Goal: Communication & Community: Participate in discussion

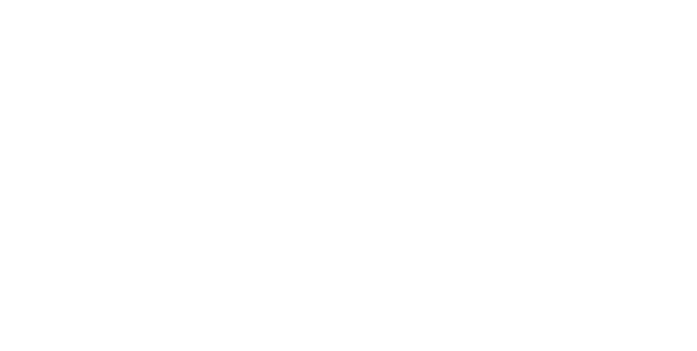
scroll to position [422, 0]
click at [582, 59] on button "Close" at bounding box center [563, 60] width 40 height 17
click at [144, 158] on button "Tracking" at bounding box center [92, 149] width 103 height 27
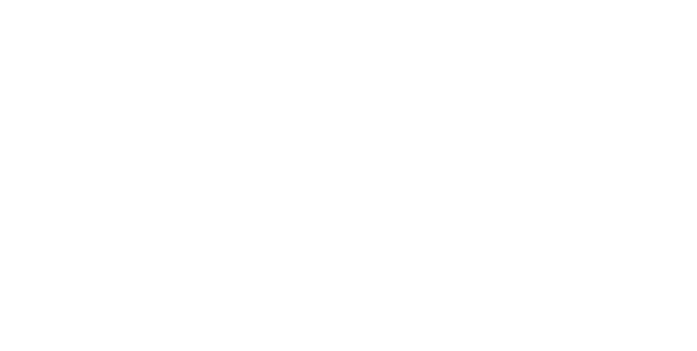
click at [114, 94] on div "Collaborate" at bounding box center [92, 95] width 43 height 10
click at [490, 326] on div at bounding box center [350, 320] width 279 height 11
click at [490, 326] on div "@[PERSON_NAME]" at bounding box center [350, 320] width 279 height 11
click at [612, 328] on button "Send" at bounding box center [590, 320] width 43 height 16
click at [656, 350] on div "Add a message... Aa @ ☺ Send" at bounding box center [409, 320] width 496 height 61
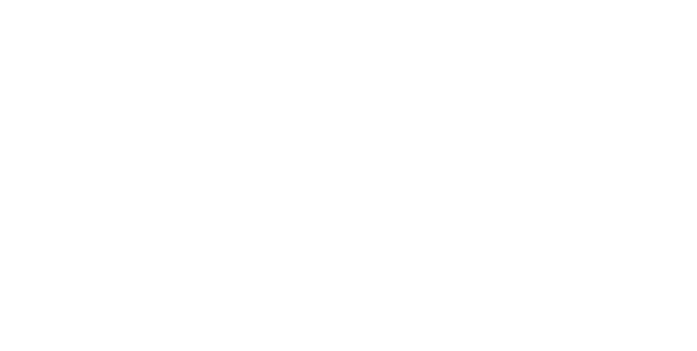
click at [490, 326] on div at bounding box center [350, 320] width 279 height 11
click at [612, 328] on button "Send" at bounding box center [590, 320] width 43 height 16
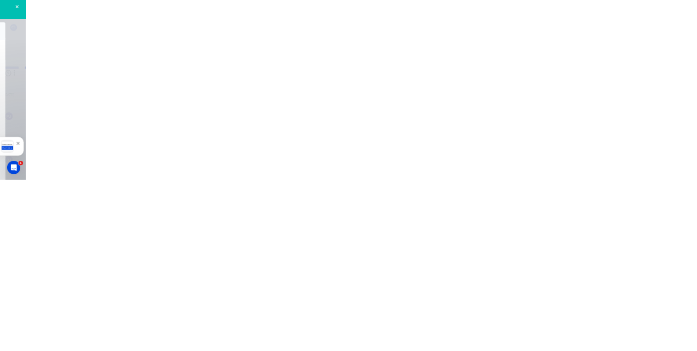
click at [582, 61] on button "Close" at bounding box center [563, 60] width 40 height 17
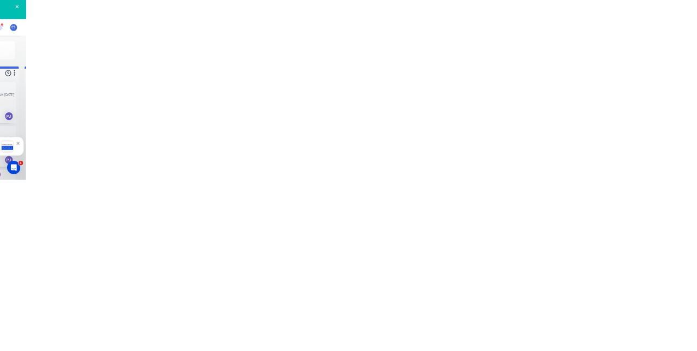
scroll to position [352, 0]
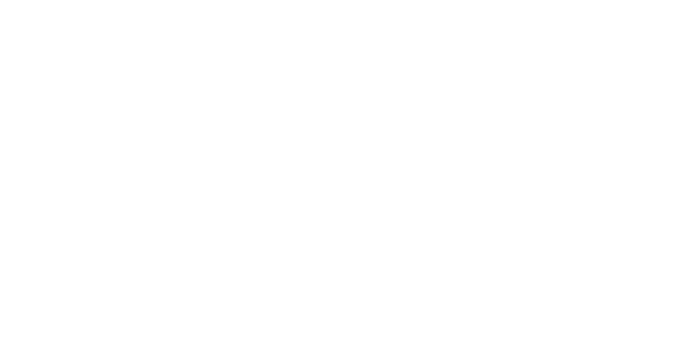
click at [114, 94] on div "Collaborate" at bounding box center [92, 95] width 43 height 10
click at [490, 326] on div at bounding box center [350, 320] width 279 height 11
click at [612, 328] on button "Send" at bounding box center [590, 320] width 43 height 16
click at [582, 60] on button "Close" at bounding box center [563, 60] width 40 height 17
